Goal: Participate in discussion

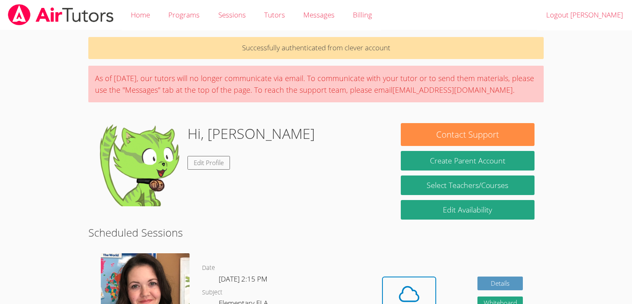
scroll to position [102, 0]
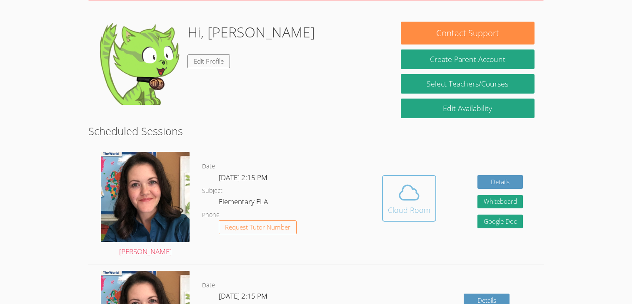
click at [427, 183] on span at bounding box center [409, 192] width 42 height 23
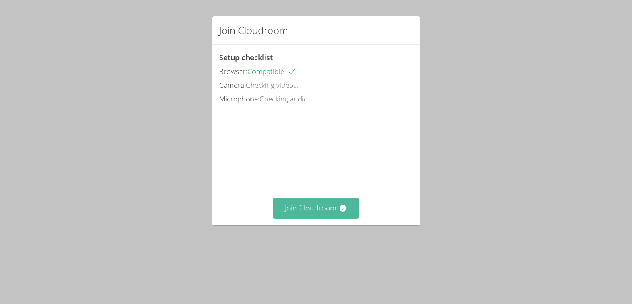
click at [338, 213] on icon at bounding box center [342, 208] width 8 height 8
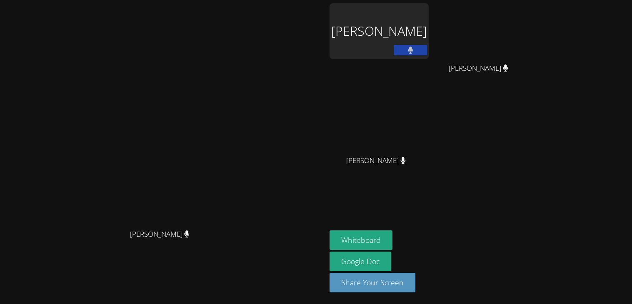
click at [223, 207] on video at bounding box center [163, 136] width 125 height 180
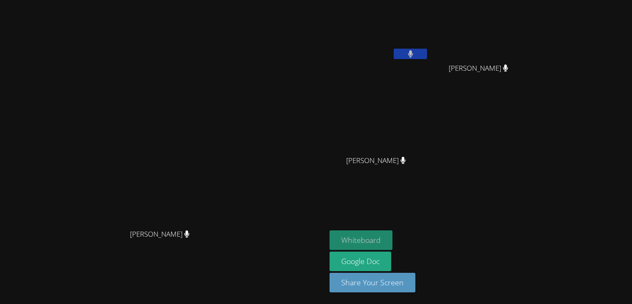
click at [392, 240] on button "Whiteboard" at bounding box center [360, 241] width 63 height 20
click at [427, 52] on button at bounding box center [409, 54] width 33 height 10
click at [427, 50] on button at bounding box center [409, 54] width 33 height 10
click at [427, 57] on button at bounding box center [409, 54] width 33 height 10
click at [427, 50] on button at bounding box center [409, 54] width 33 height 10
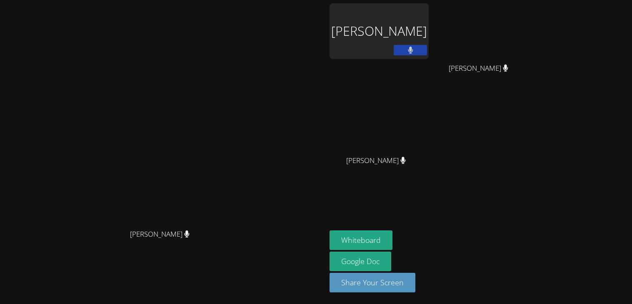
click at [531, 77] on div "YuHsin Wu" at bounding box center [481, 75] width 99 height 33
click at [531, 82] on div "YuHsin Wu" at bounding box center [481, 75] width 99 height 33
click at [531, 96] on div "Soham Ghimire YuHsin Wu YuHsin Wu Reyansh Badoni Reyansh Badoni" at bounding box center [430, 94] width 202 height 182
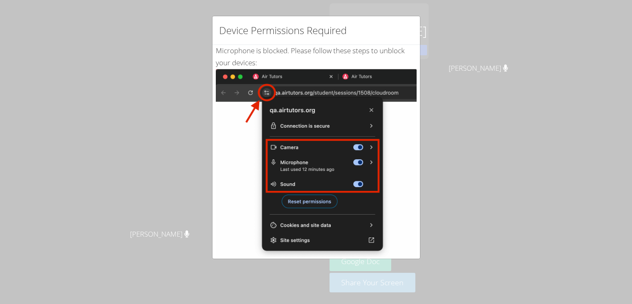
click at [373, 88] on img at bounding box center [316, 163] width 201 height 188
click at [437, 43] on div "Device Permissions Required Microphone is blocked . Please follow these steps t…" at bounding box center [316, 152] width 632 height 304
click at [311, 158] on img at bounding box center [316, 163] width 201 height 188
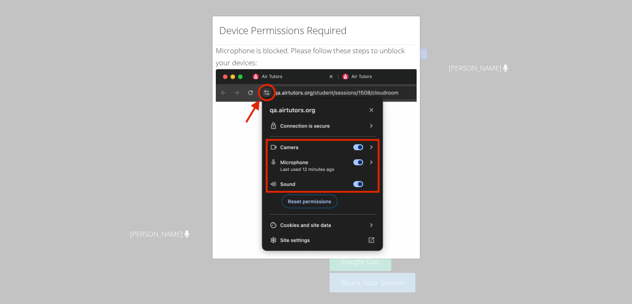
click at [311, 158] on img at bounding box center [316, 163] width 201 height 188
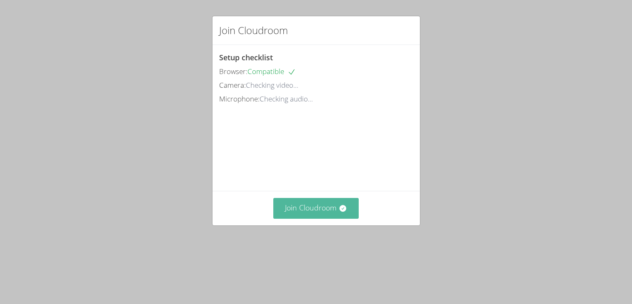
click at [281, 219] on button "Join Cloudroom" at bounding box center [315, 208] width 85 height 20
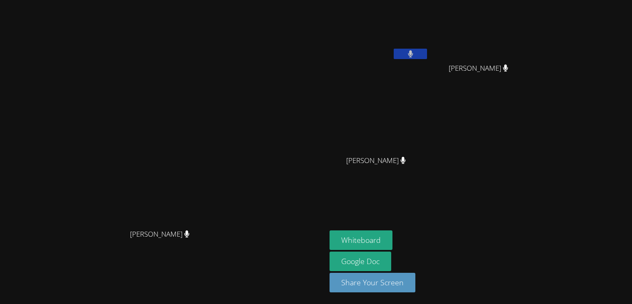
click at [531, 38] on video at bounding box center [481, 31] width 99 height 56
click at [531, 45] on video at bounding box center [481, 31] width 99 height 56
click at [101, 52] on video at bounding box center [163, 136] width 125 height 180
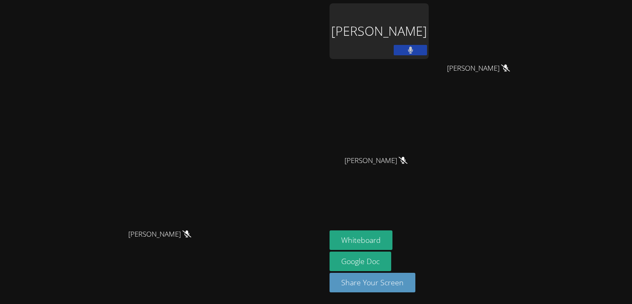
click at [226, 213] on video at bounding box center [163, 136] width 125 height 180
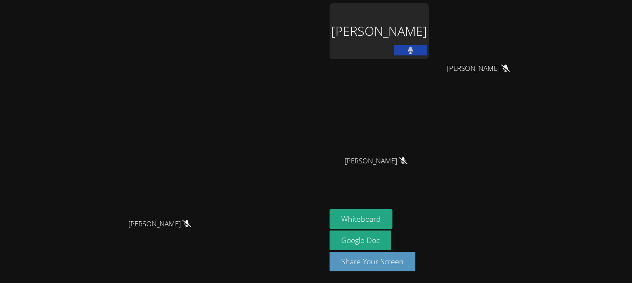
click at [489, 186] on aside "Soham Ghimire YuHsin Wu YuHsin Wu Reyansh Badoni Reyansh Badoni Whiteboard Goog…" at bounding box center [430, 141] width 208 height 283
click at [428, 151] on video at bounding box center [378, 124] width 99 height 56
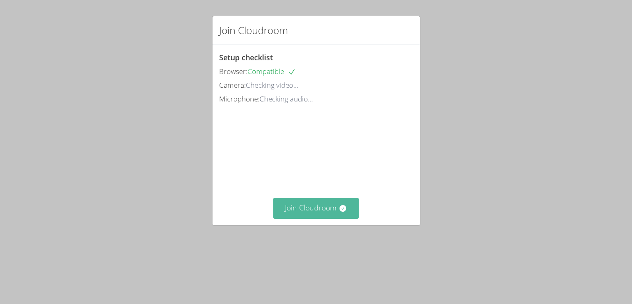
click at [319, 219] on button "Join Cloudroom" at bounding box center [315, 208] width 85 height 20
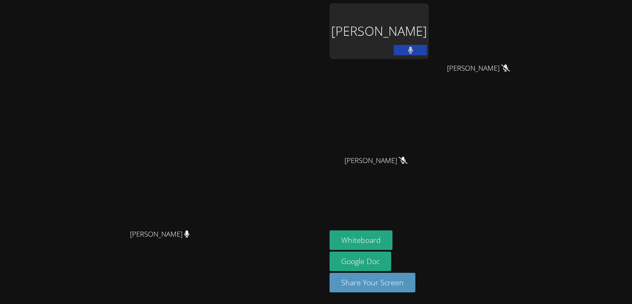
click at [213, 46] on video at bounding box center [163, 136] width 125 height 180
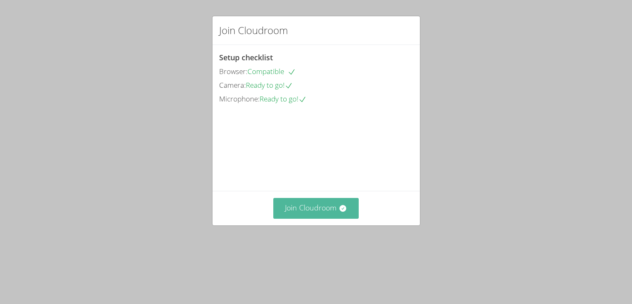
click at [315, 219] on button "Join Cloudroom" at bounding box center [315, 208] width 85 height 20
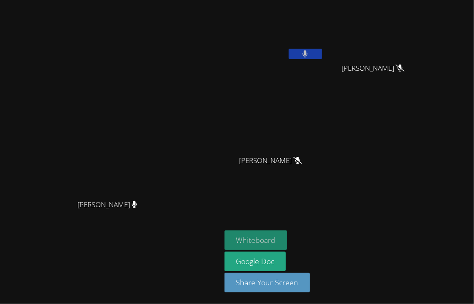
click at [287, 237] on button "Whiteboard" at bounding box center [255, 241] width 63 height 20
click at [72, 271] on div "[PERSON_NAME] [PERSON_NAME]" at bounding box center [110, 152] width 214 height 298
click at [324, 149] on video at bounding box center [273, 124] width 99 height 56
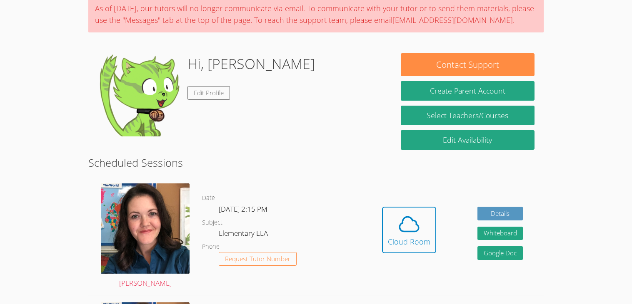
scroll to position [71, 0]
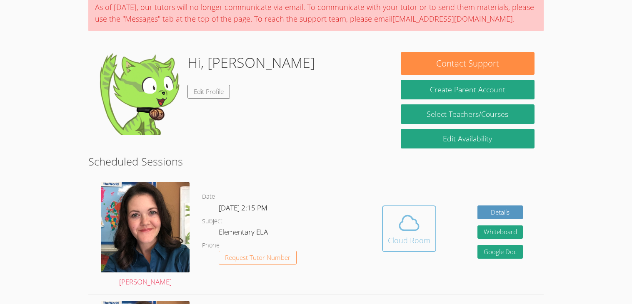
click at [405, 246] on div "Cloud Room" at bounding box center [409, 241] width 42 height 12
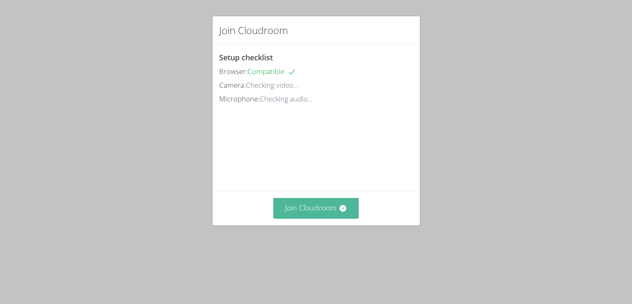
click at [320, 219] on button "Join Cloudroom" at bounding box center [315, 208] width 85 height 20
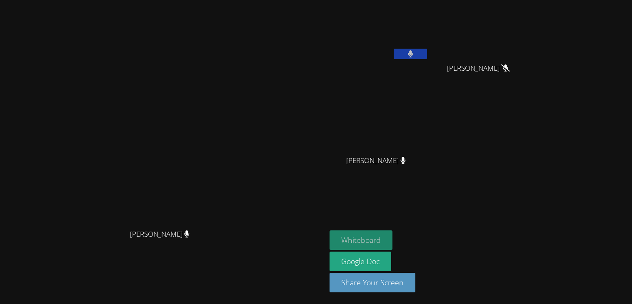
click at [392, 238] on button "Whiteboard" at bounding box center [360, 241] width 63 height 20
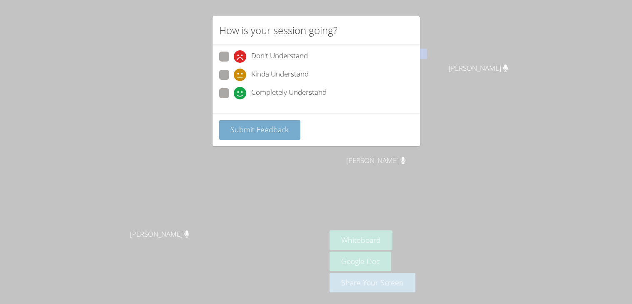
click at [286, 129] on span "Submit Feedback" at bounding box center [259, 129] width 58 height 10
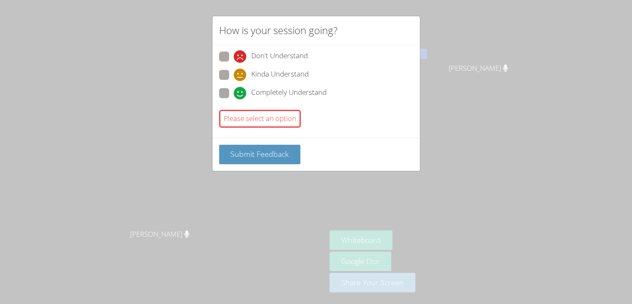
click at [240, 77] on icon at bounding box center [240, 75] width 12 height 12
click at [240, 77] on input "Kinda Understand" at bounding box center [237, 73] width 7 height 7
radio input "true"
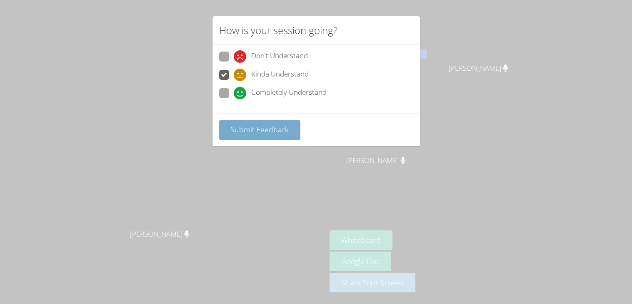
click at [281, 137] on button "Submit Feedback" at bounding box center [260, 130] width 82 height 20
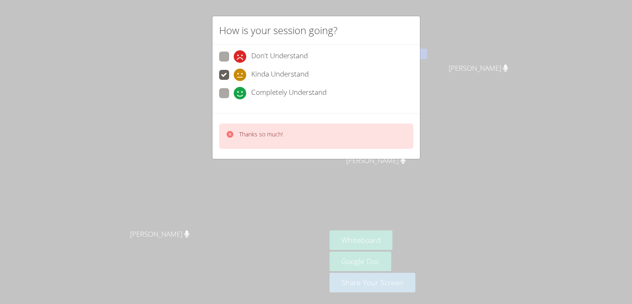
click at [328, 120] on div "Thanks so much!" at bounding box center [315, 136] width 207 height 46
